Goal: Complete application form

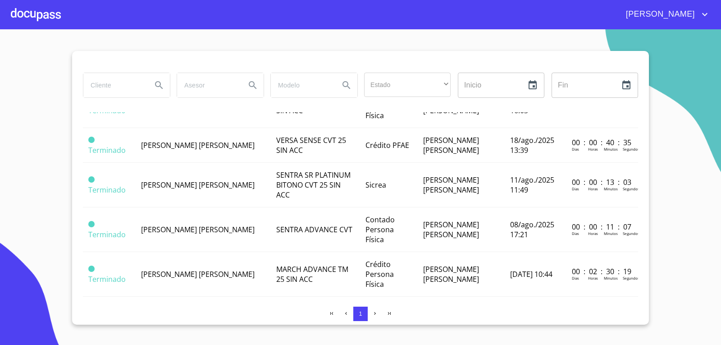
scroll to position [405, 0]
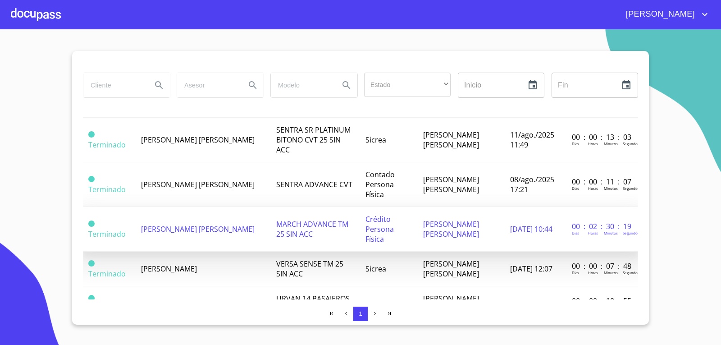
click at [163, 207] on td "[PERSON_NAME] [PERSON_NAME]" at bounding box center [203, 229] width 135 height 45
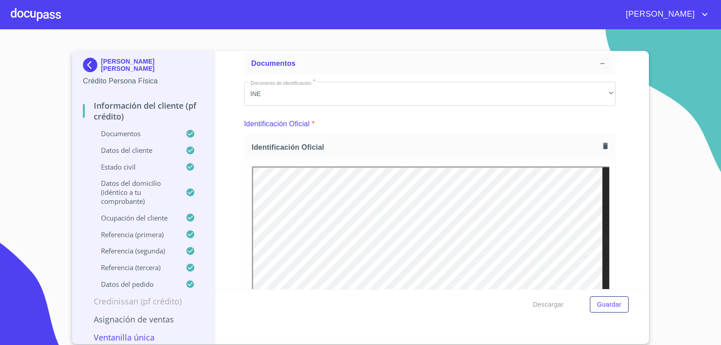
scroll to position [45, 0]
click at [601, 146] on icon "button" at bounding box center [605, 146] width 9 height 9
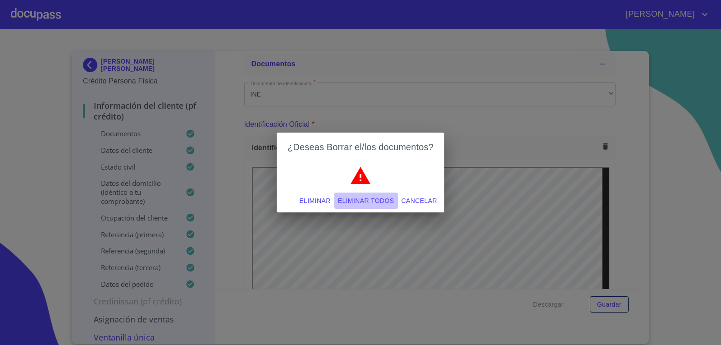
click at [355, 202] on span "Eliminar todos" at bounding box center [366, 200] width 56 height 11
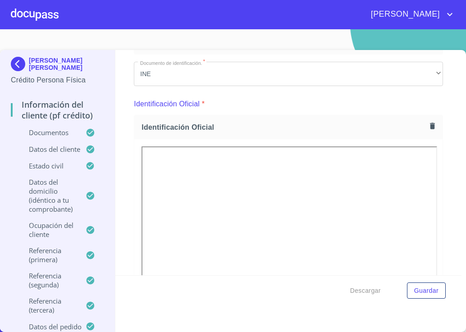
scroll to position [135, 0]
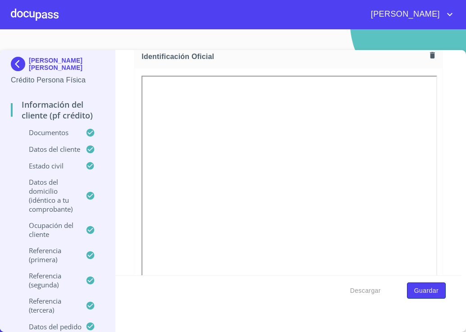
click at [421, 288] on span "Guardar" at bounding box center [426, 290] width 24 height 11
